Goal: Transaction & Acquisition: Purchase product/service

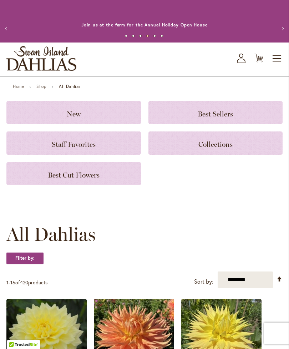
click at [87, 147] on span "Staff Favorites" at bounding box center [74, 144] width 44 height 9
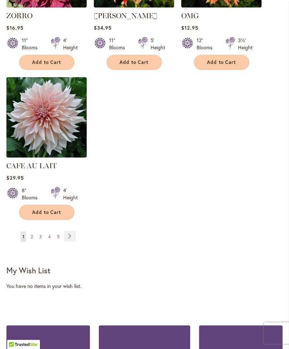
scroll to position [880, 0]
click at [74, 231] on link "Page Next" at bounding box center [70, 236] width 12 height 11
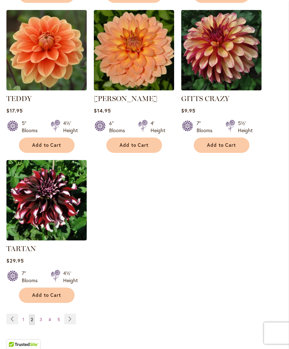
scroll to position [807, 0]
click at [71, 320] on link "Page Next" at bounding box center [70, 318] width 12 height 11
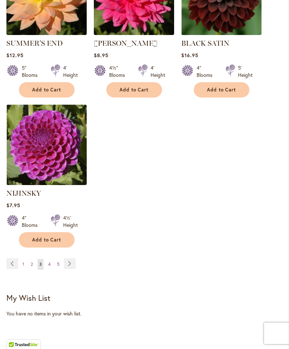
scroll to position [869, 0]
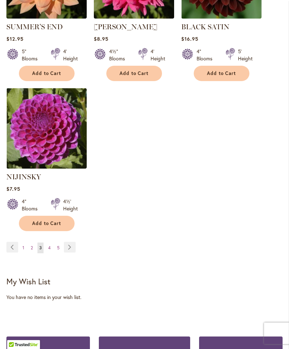
click at [70, 242] on link "Page Next" at bounding box center [70, 247] width 12 height 11
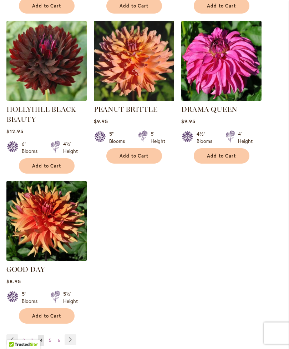
scroll to position [797, 0]
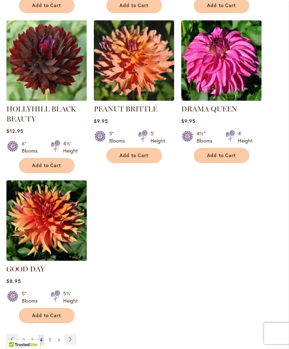
click at [72, 334] on link "Page Next" at bounding box center [71, 339] width 12 height 11
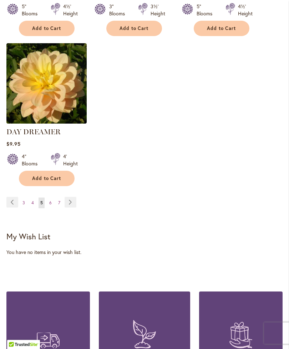
scroll to position [914, 0]
click at [74, 197] on link "Page Next" at bounding box center [71, 202] width 12 height 11
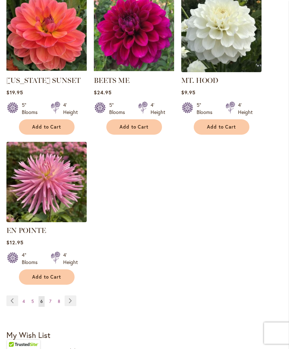
scroll to position [816, 0]
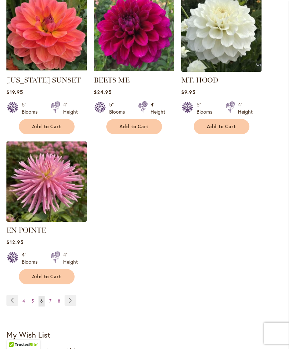
click at [71, 295] on link "Page Next" at bounding box center [71, 300] width 12 height 11
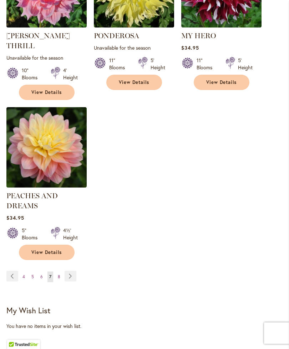
scroll to position [861, 0]
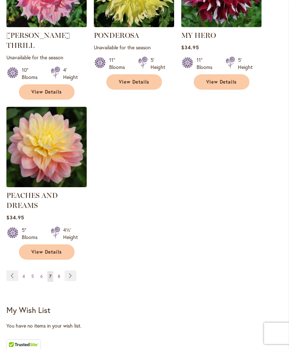
click at [74, 270] on link "Page Next" at bounding box center [71, 275] width 12 height 11
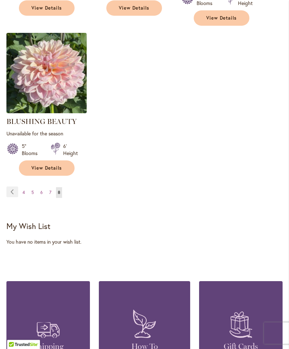
scroll to position [475, 0]
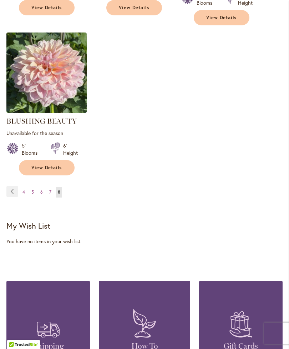
click at [13, 186] on link "Page Previous" at bounding box center [12, 191] width 12 height 11
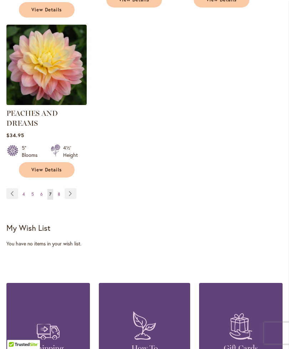
scroll to position [943, 0]
click at [11, 188] on link "Page Previous" at bounding box center [12, 193] width 12 height 11
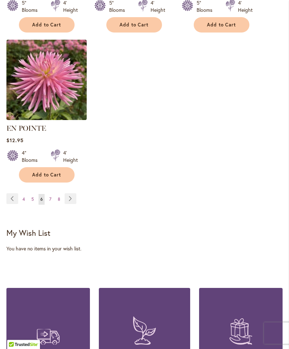
scroll to position [918, 0]
click at [22, 194] on link "Page 4" at bounding box center [24, 199] width 6 height 11
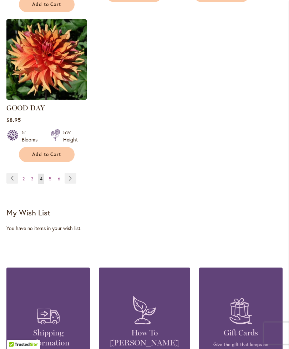
scroll to position [969, 0]
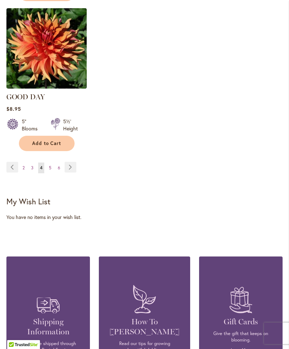
click at [23, 165] on span "2" at bounding box center [23, 167] width 2 height 5
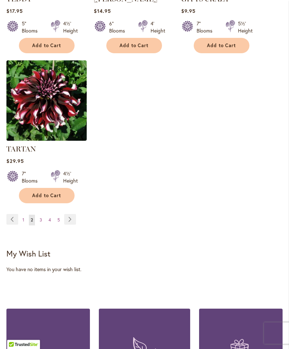
scroll to position [907, 0]
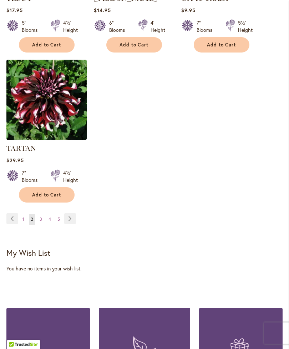
click at [18, 218] on link "Page Previous" at bounding box center [12, 218] width 12 height 11
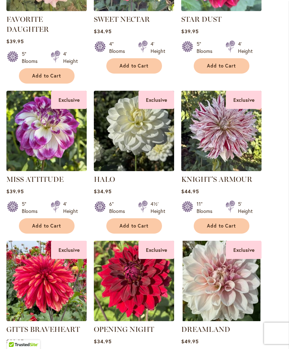
scroll to position [282, 0]
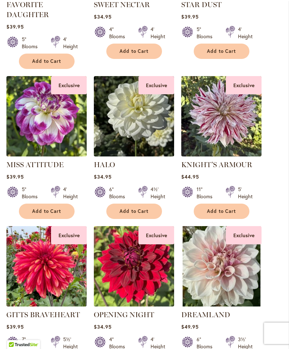
click at [232, 124] on img at bounding box center [221, 116] width 80 height 80
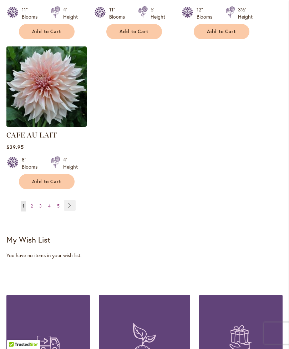
scroll to position [911, 0]
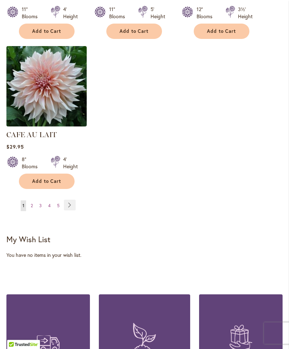
click at [34, 201] on link "Page 2" at bounding box center [32, 206] width 6 height 11
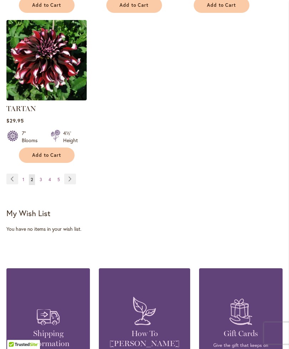
scroll to position [952, 0]
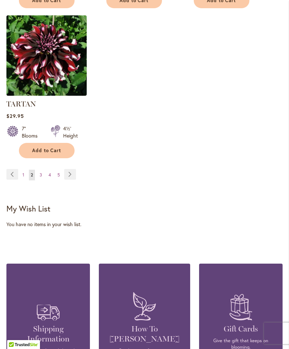
click at [42, 174] on link "Page 3" at bounding box center [41, 175] width 6 height 11
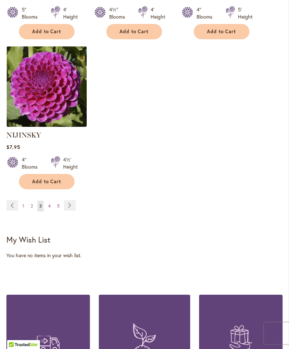
scroll to position [909, 0]
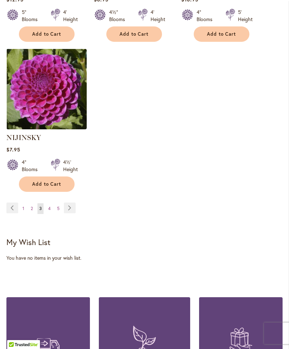
click at [70, 202] on link "Page Next" at bounding box center [70, 207] width 12 height 11
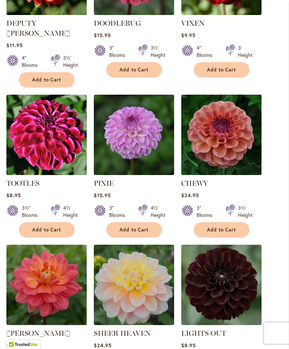
scroll to position [423, 0]
click at [265, 330] on ol "JITTERBUG Rating: 91% 17 Reviews $8.95 2½" Blooms 3' Height Add to Cart" at bounding box center [144, 236] width 276 height 922
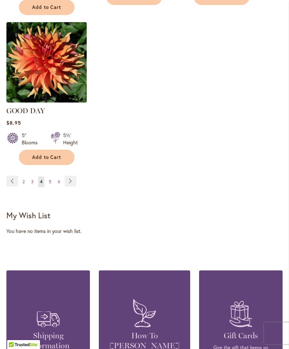
scroll to position [955, 0]
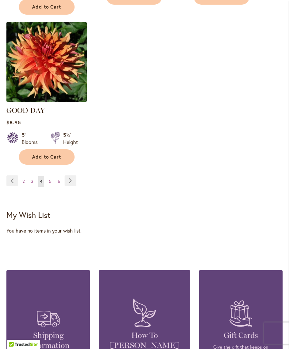
click at [74, 176] on link "Page Next" at bounding box center [71, 181] width 12 height 11
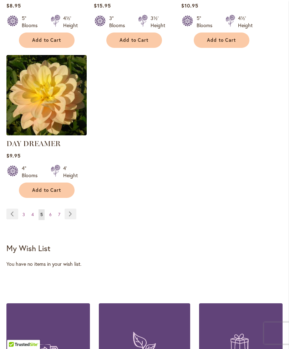
scroll to position [902, 0]
click at [23, 212] on span "3" at bounding box center [23, 214] width 2 height 5
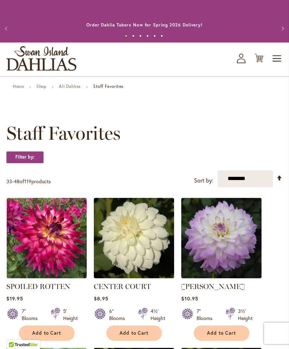
click at [119, 283] on link "CENTER COURT" at bounding box center [122, 286] width 57 height 9
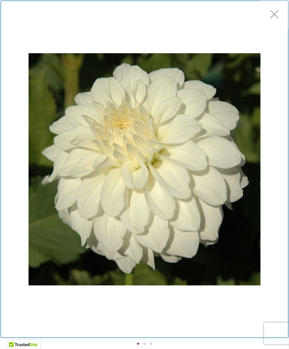
scroll to position [42, 0]
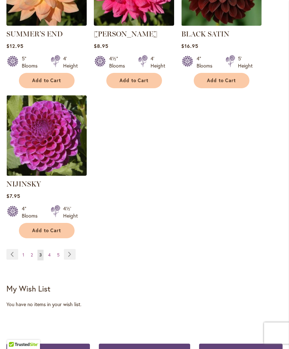
scroll to position [876, 0]
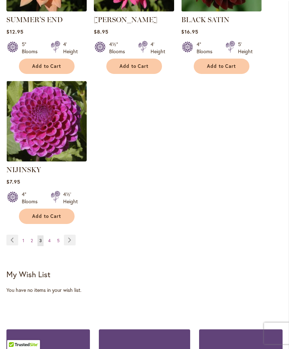
click at [32, 238] on span "2" at bounding box center [32, 240] width 2 height 5
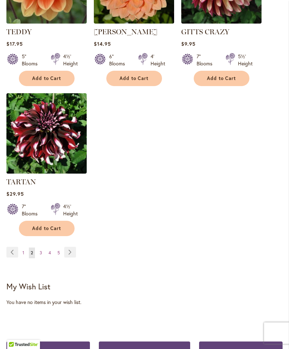
scroll to position [881, 0]
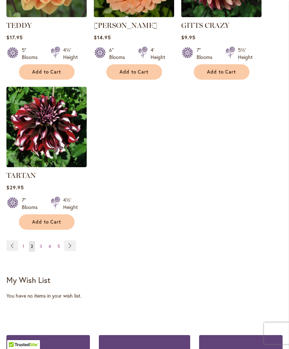
click at [41, 246] on span "3" at bounding box center [41, 245] width 2 height 5
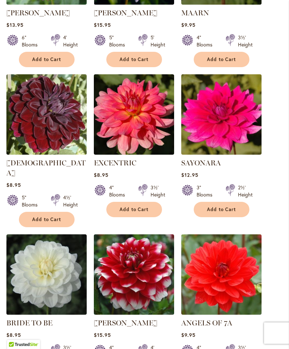
scroll to position [423, 0]
click at [284, 318] on main "Home Shop All Dahlias Staff Favorites Staff Favorites Filter by: Filter By: Ava…" at bounding box center [144, 280] width 289 height 1239
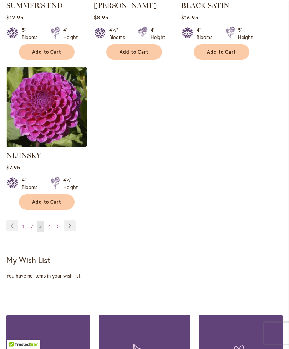
scroll to position [891, 0]
click at [73, 220] on link "Page Next" at bounding box center [70, 225] width 12 height 11
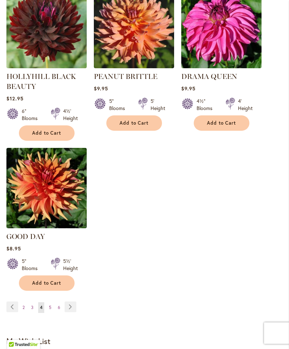
scroll to position [830, 0]
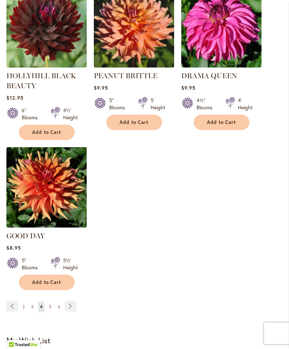
click at [76, 301] on link "Page Next" at bounding box center [71, 306] width 12 height 11
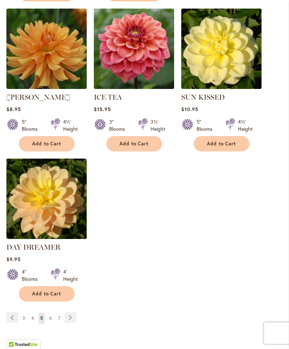
scroll to position [799, 0]
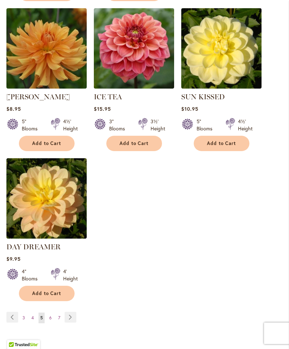
click at [75, 312] on link "Page Next" at bounding box center [71, 317] width 12 height 11
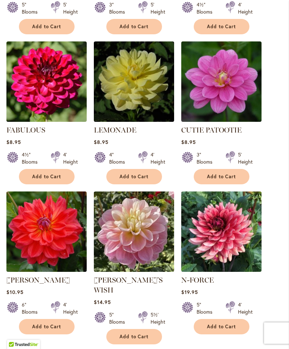
scroll to position [456, 0]
click at [281, 345] on ol "PARK PRINCESS Rating: 93% 3 Reviews $10.95 4" Blooms 2' Height Add to Cart" at bounding box center [144, 193] width 276 height 902
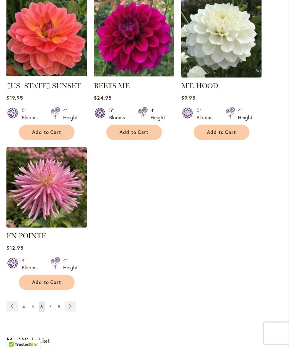
scroll to position [811, 0]
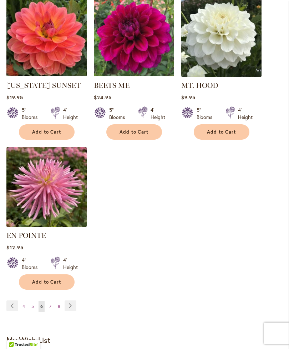
click at [74, 300] on link "Page Next" at bounding box center [71, 305] width 12 height 11
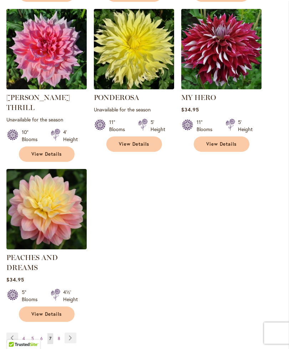
scroll to position [799, 0]
click at [74, 332] on link "Page Next" at bounding box center [71, 337] width 12 height 11
